Goal: Contribute content: Contribute content

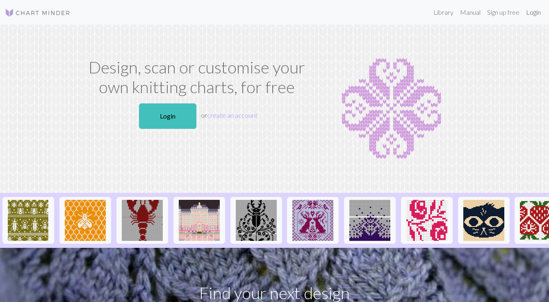
click at [531, 11] on link "Login" at bounding box center [533, 12] width 21 height 16
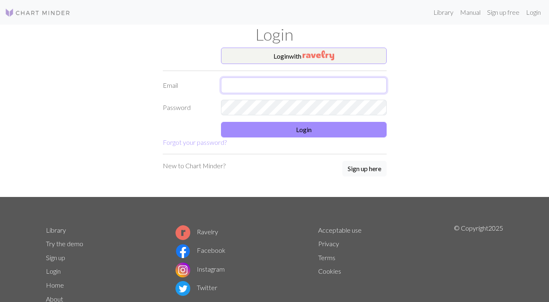
type input "[EMAIL_ADDRESS][DOMAIN_NAME]"
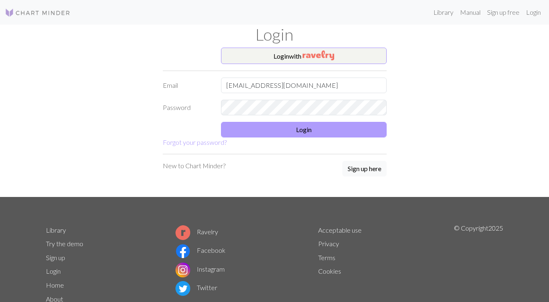
click at [280, 125] on button "Login" at bounding box center [304, 130] width 166 height 16
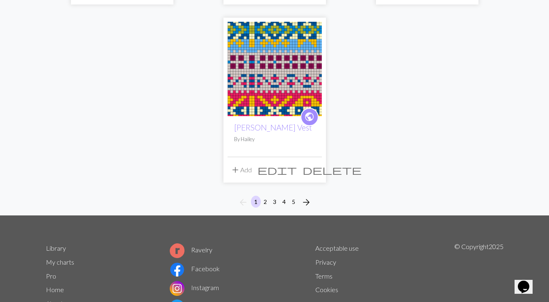
scroll to position [1022, 0]
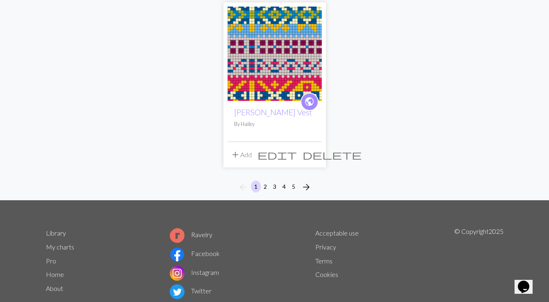
click at [266, 185] on button "2" at bounding box center [266, 187] width 10 height 12
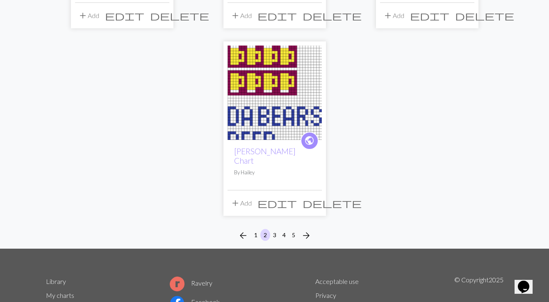
scroll to position [985, 0]
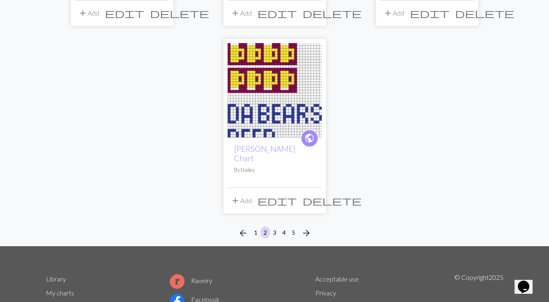
click at [275, 226] on button "3" at bounding box center [275, 232] width 10 height 12
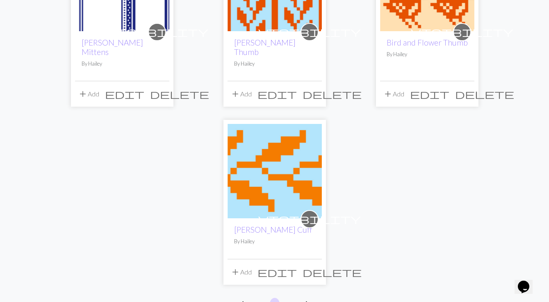
scroll to position [924, 0]
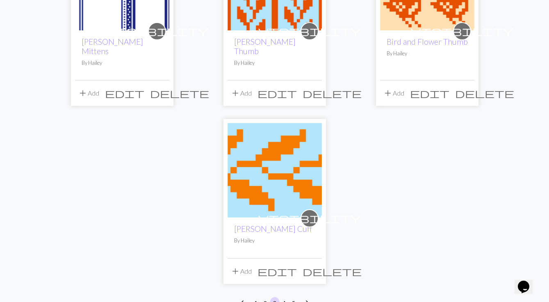
click at [284, 297] on button "4" at bounding box center [284, 303] width 10 height 12
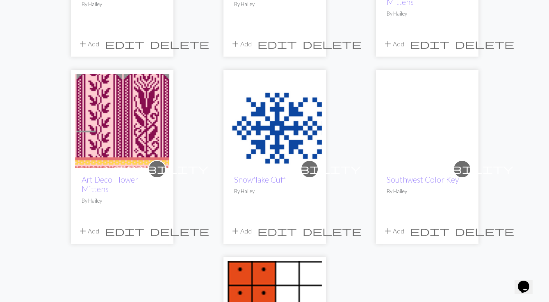
scroll to position [915, 0]
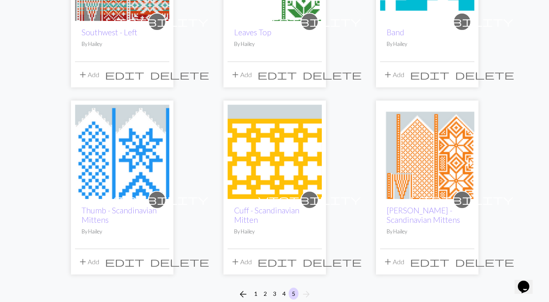
scroll to position [373, 0]
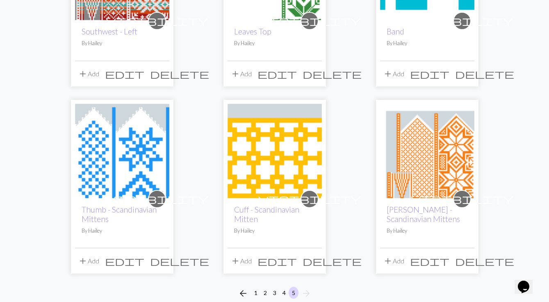
click at [415, 173] on img at bounding box center [427, 151] width 94 height 94
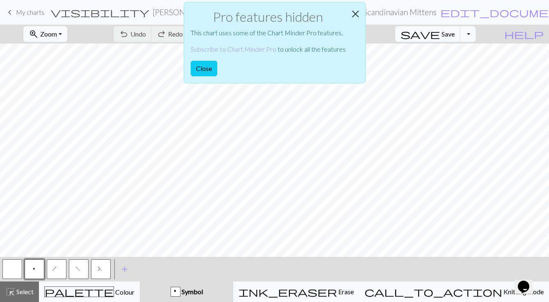
click at [355, 14] on button "Close" at bounding box center [356, 13] width 20 height 23
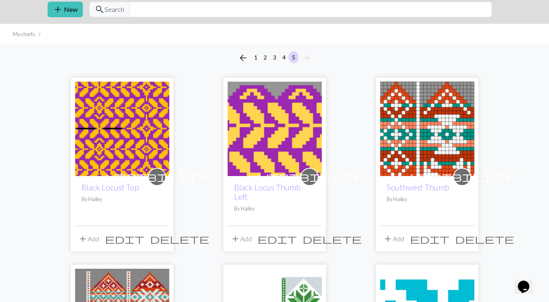
scroll to position [15, 0]
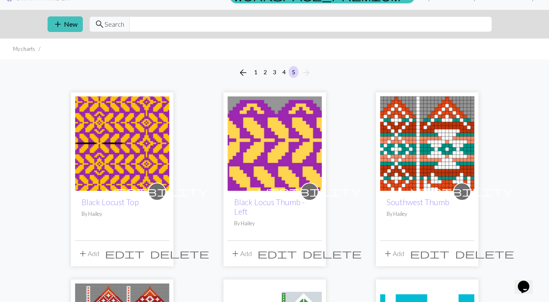
click at [284, 74] on button "4" at bounding box center [284, 72] width 10 height 12
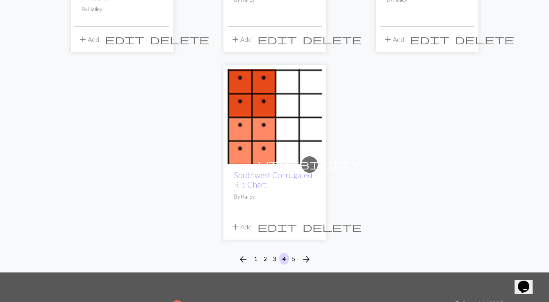
scroll to position [993, 0]
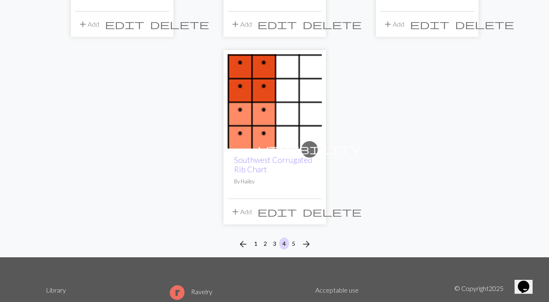
click at [276, 238] on button "3" at bounding box center [275, 244] width 10 height 12
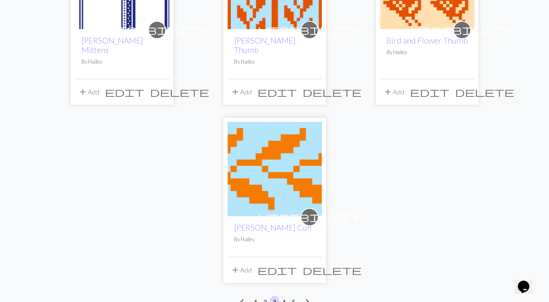
scroll to position [926, 0]
click at [264, 295] on button "2" at bounding box center [266, 301] width 10 height 12
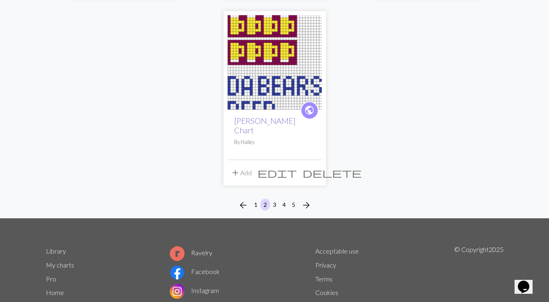
scroll to position [1023, 0]
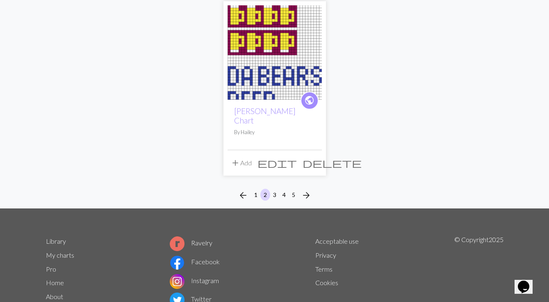
click at [254, 189] on button "1" at bounding box center [256, 195] width 10 height 12
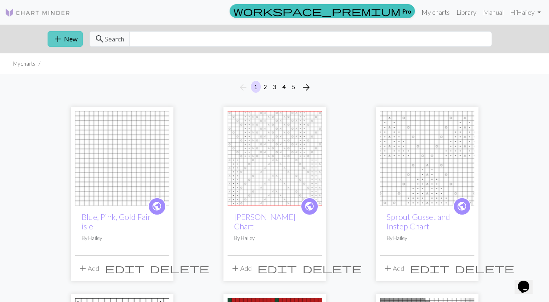
click at [71, 40] on button "add New" at bounding box center [65, 39] width 35 height 16
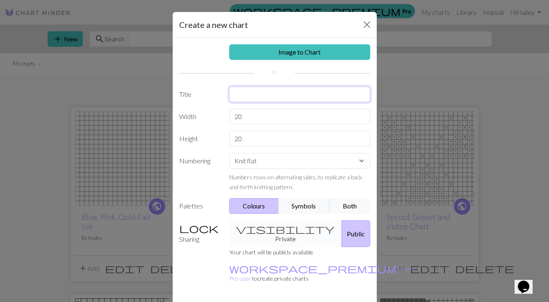
click at [261, 95] on input "text" at bounding box center [299, 95] width 141 height 16
type input "Meg March Cuff"
click at [362, 210] on button "Both" at bounding box center [349, 206] width 41 height 16
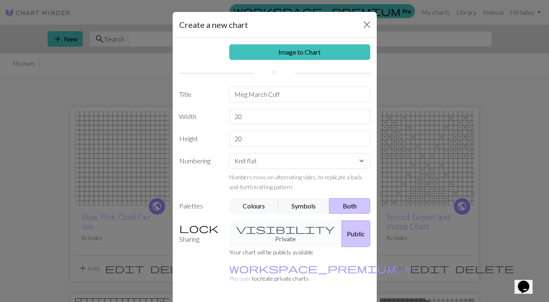
click at [285, 229] on div "visibility Private Public" at bounding box center [299, 233] width 151 height 27
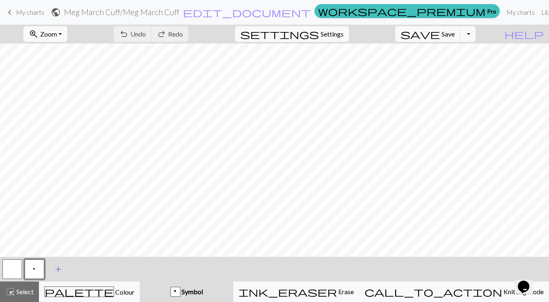
click at [59, 269] on span "add" at bounding box center [58, 268] width 10 height 11
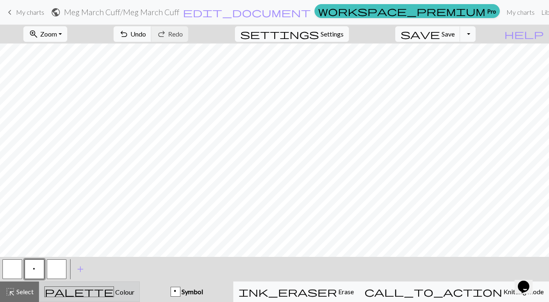
click at [78, 290] on div "palette Colour Colour" at bounding box center [89, 291] width 90 height 11
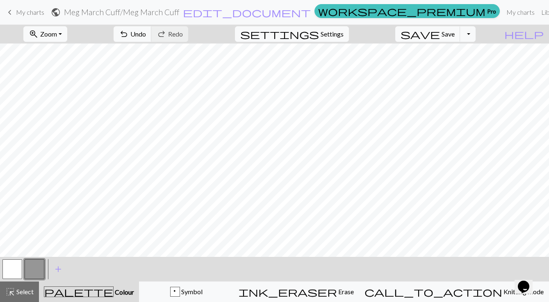
click at [34, 266] on button "button" at bounding box center [35, 269] width 20 height 20
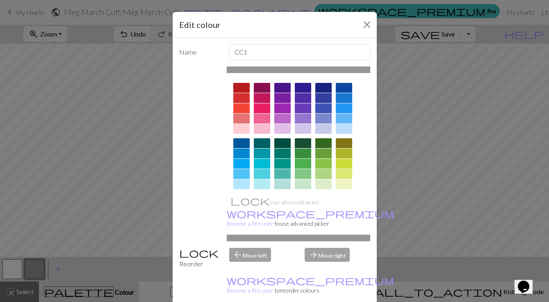
click at [245, 87] on div at bounding box center [241, 88] width 16 height 10
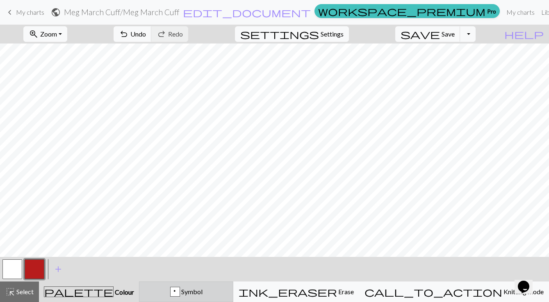
click at [201, 286] on button "p Symbol" at bounding box center [186, 291] width 94 height 21
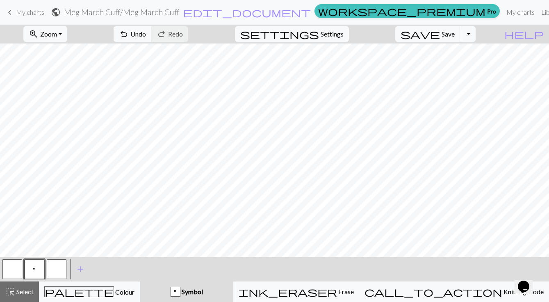
click at [10, 266] on button "button" at bounding box center [12, 269] width 20 height 20
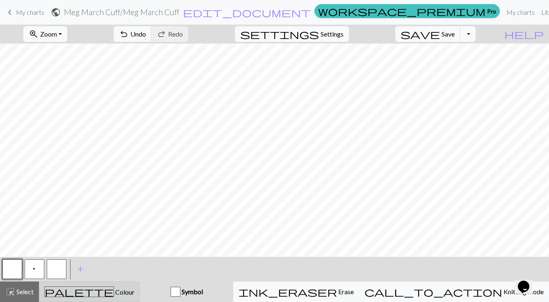
click at [64, 288] on div "palette Colour Colour" at bounding box center [89, 291] width 90 height 11
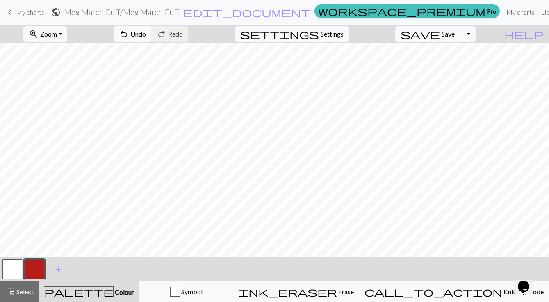
click at [36, 265] on button "button" at bounding box center [35, 269] width 20 height 20
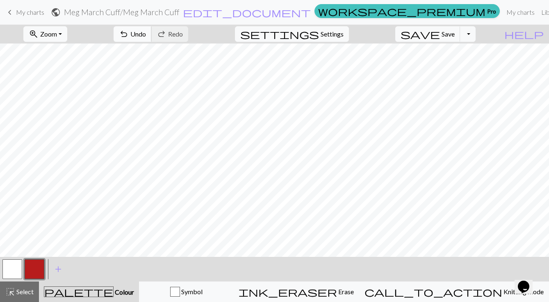
click at [146, 31] on span "Undo" at bounding box center [138, 34] width 16 height 8
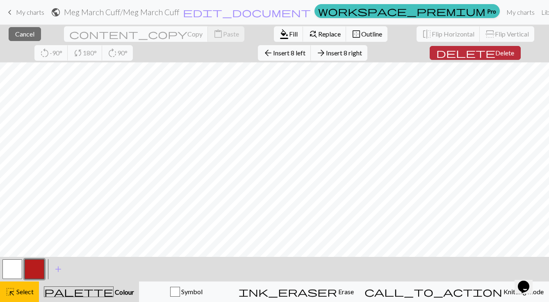
click at [496, 51] on span "Delete" at bounding box center [505, 53] width 19 height 8
click at [432, 48] on button "delete Delete" at bounding box center [477, 53] width 91 height 14
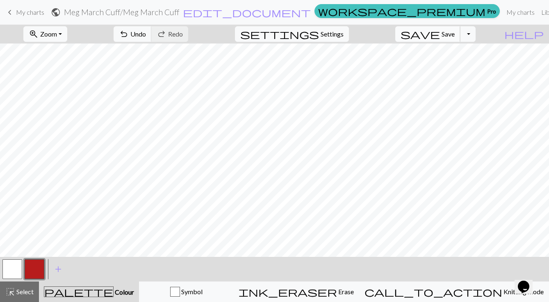
click at [455, 35] on span "Save" at bounding box center [448, 34] width 13 height 8
click at [33, 273] on button "button" at bounding box center [35, 269] width 20 height 20
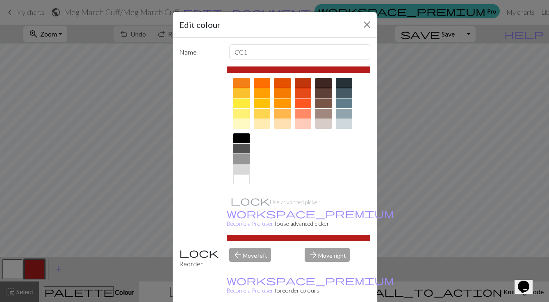
scroll to position [116, 0]
click at [239, 147] on div at bounding box center [241, 149] width 16 height 10
